Goal: Information Seeking & Learning: Find specific fact

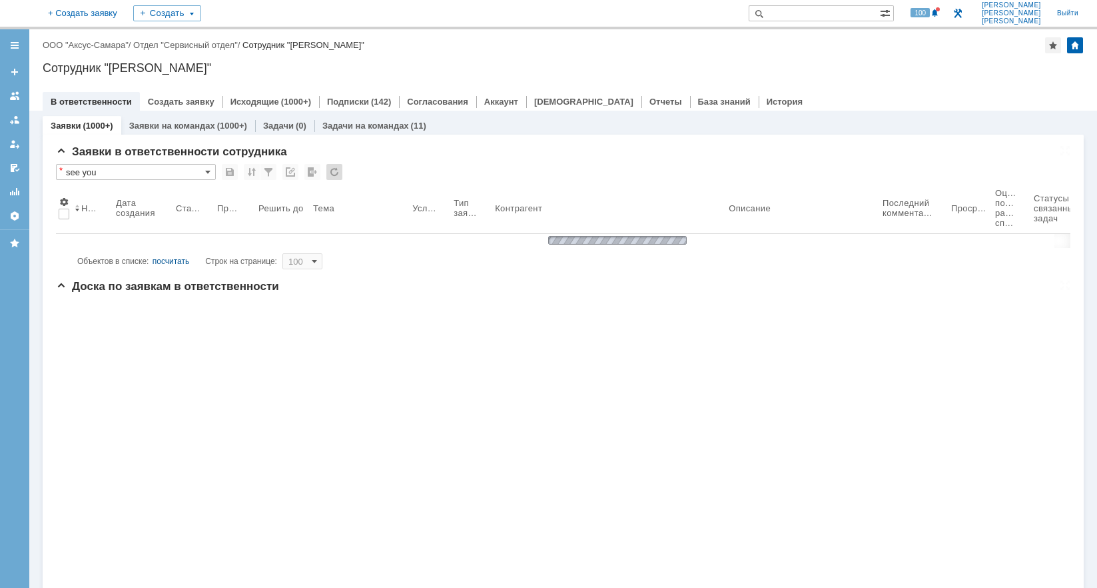
scroll to position [5, 0]
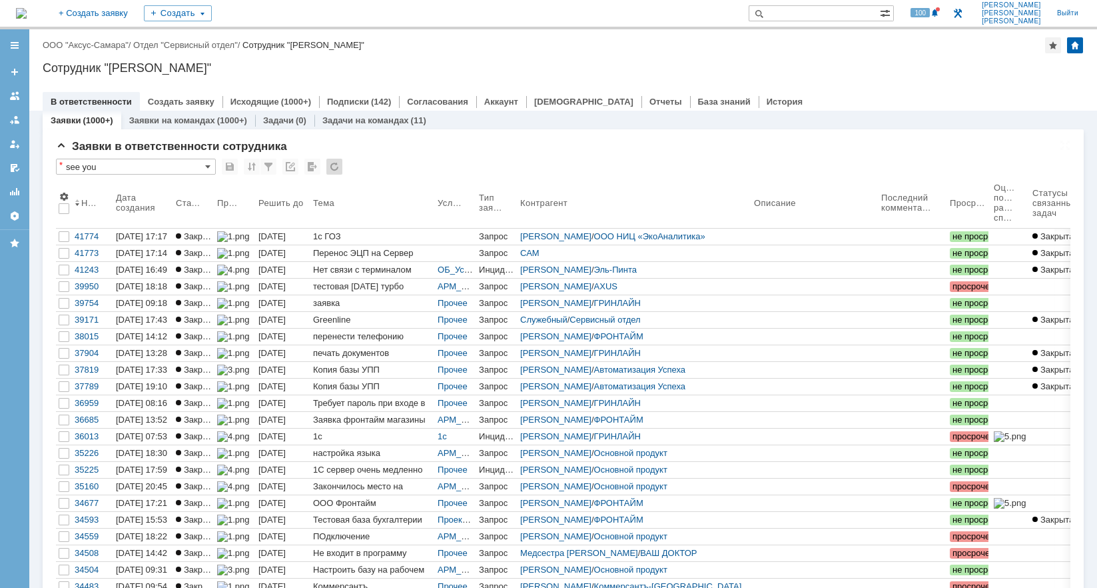
click at [863, 14] on input "text" at bounding box center [814, 13] width 131 height 16
type input "полковников"
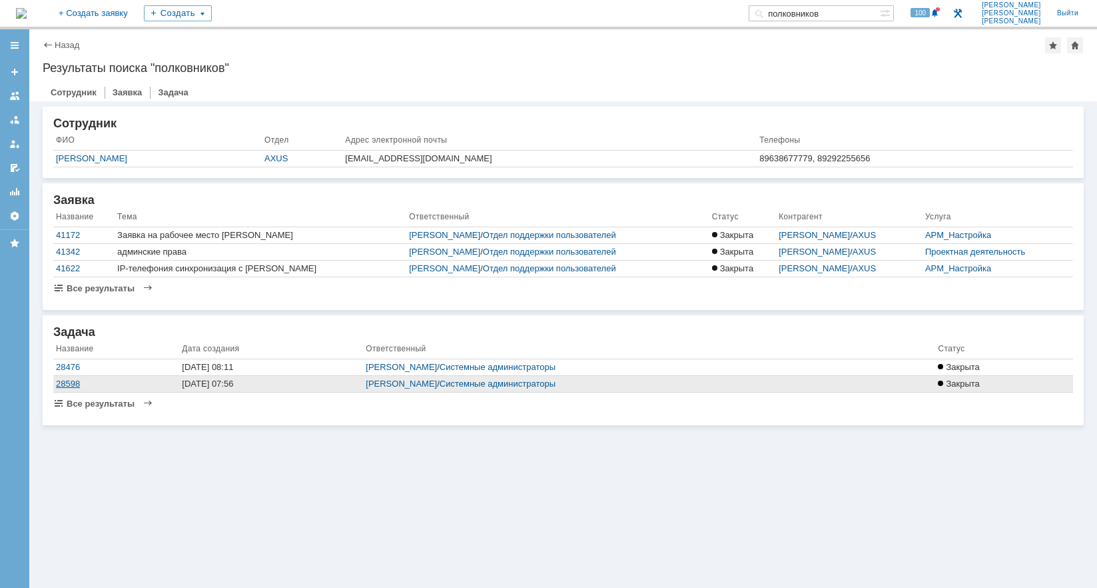
click at [136, 382] on div "28598" at bounding box center [116, 383] width 121 height 11
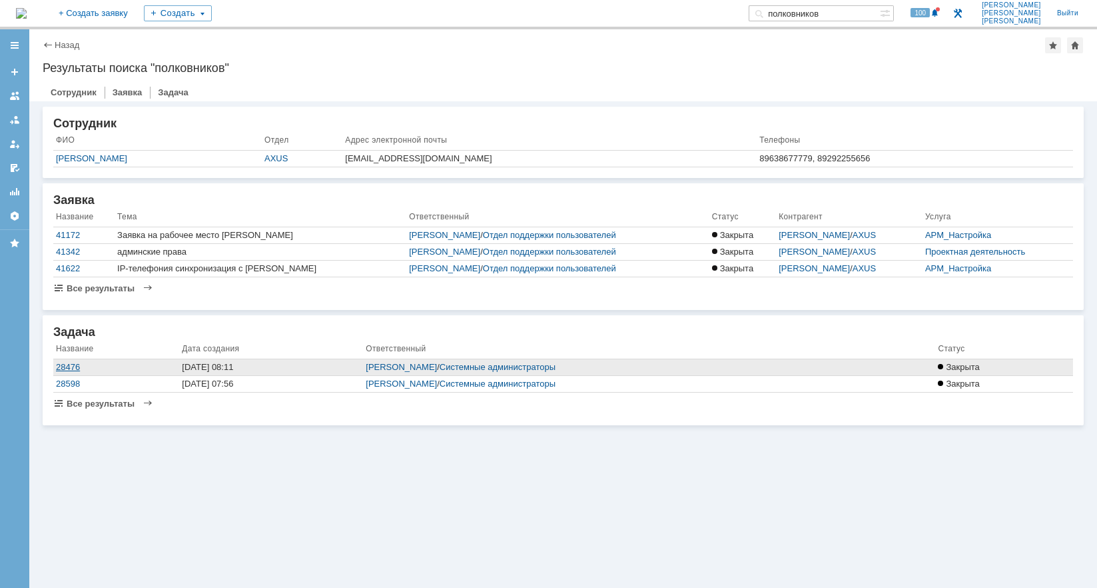
click at [105, 366] on div "28476" at bounding box center [116, 367] width 121 height 11
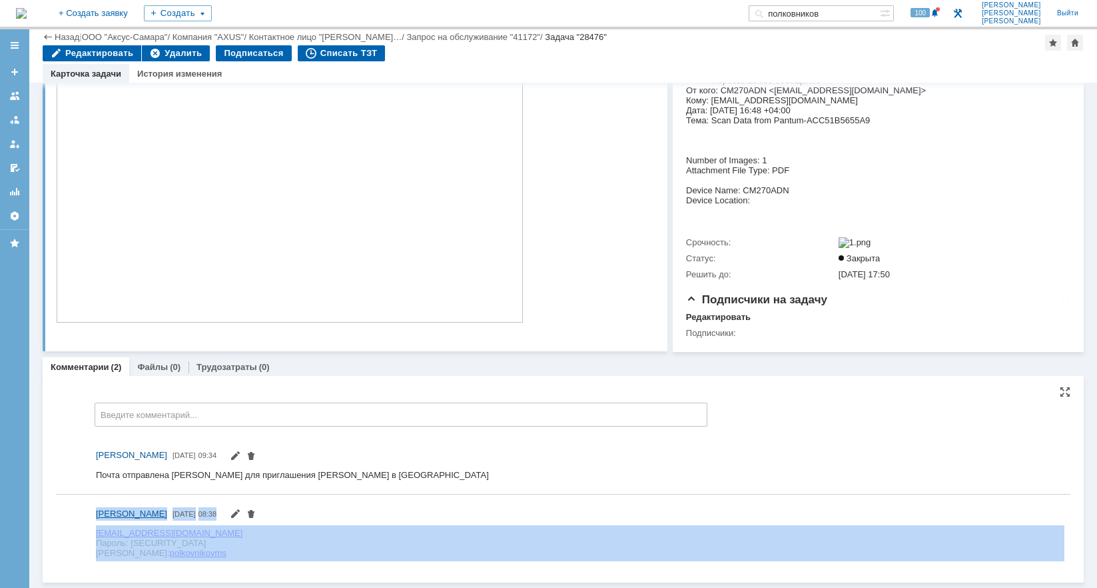
drag, startPoint x: 200, startPoint y: 558, endPoint x: 64, endPoint y: 523, distance: 141.0
click at [64, 523] on div "[PERSON_NAME] [DATE] 08:38" at bounding box center [563, 533] width 1014 height 67
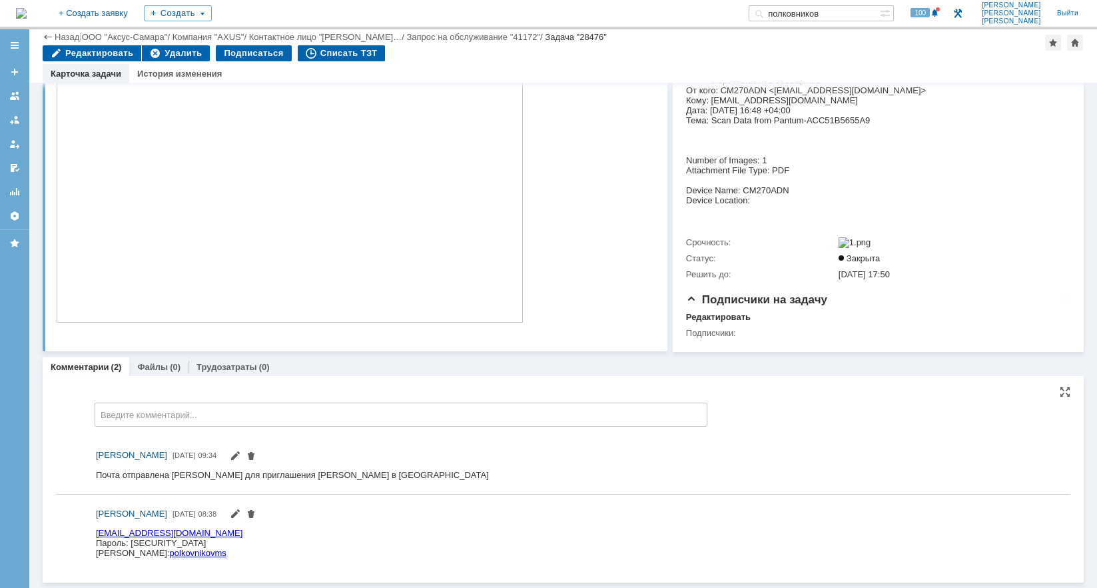
drag, startPoint x: 160, startPoint y: 1050, endPoint x: 299, endPoint y: 558, distance: 512.2
click at [316, 555] on html "[EMAIL_ADDRESS][DOMAIN_NAME] [PERSON_NAME]: [SECURITY_DATA] [PERSON_NAME]: polk…" at bounding box center [580, 543] width 969 height 30
drag, startPoint x: 204, startPoint y: 559, endPoint x: 61, endPoint y: 547, distance: 143.7
click at [61, 547] on div "[PERSON_NAME] [DATE] 08:38" at bounding box center [563, 533] width 1014 height 67
drag, startPoint x: 190, startPoint y: 556, endPoint x: 83, endPoint y: 542, distance: 107.6
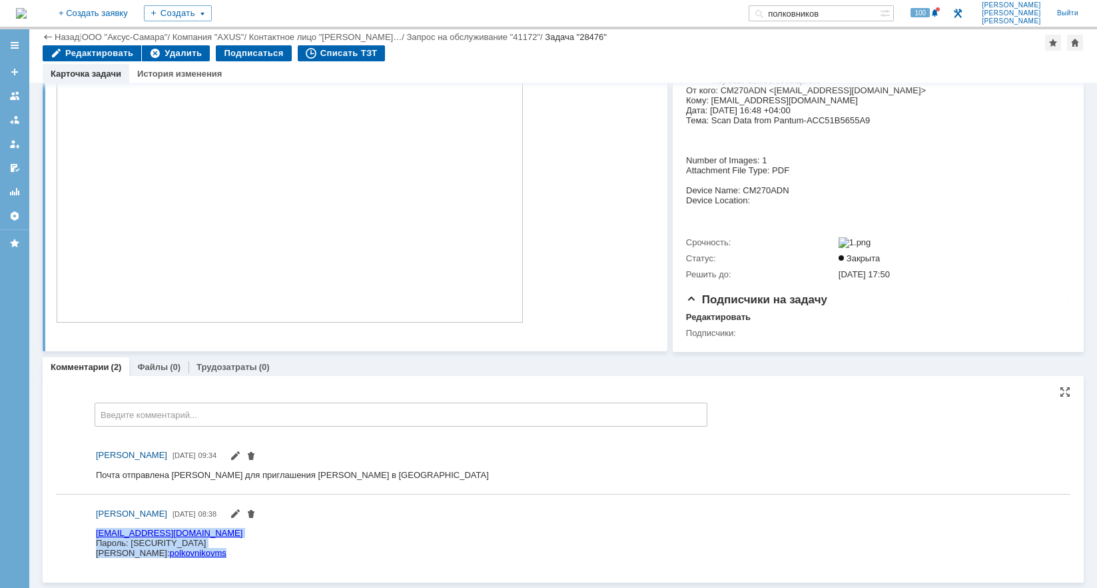
click at [96, 541] on html "[EMAIL_ADDRESS][DOMAIN_NAME] [PERSON_NAME]: [SECURITY_DATA] [PERSON_NAME]: polk…" at bounding box center [580, 543] width 969 height 30
copy div "[EMAIL_ADDRESS][DOMAIN_NAME] [PERSON_NAME]: [SECURITY_DATA] [PERSON_NAME]: polk…"
